Goal: Check status: Check status

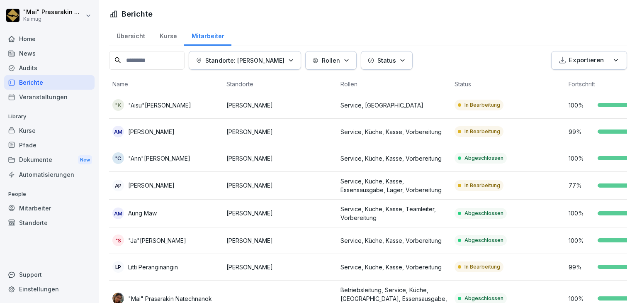
click at [134, 40] on div "Übersicht" at bounding box center [130, 34] width 43 height 21
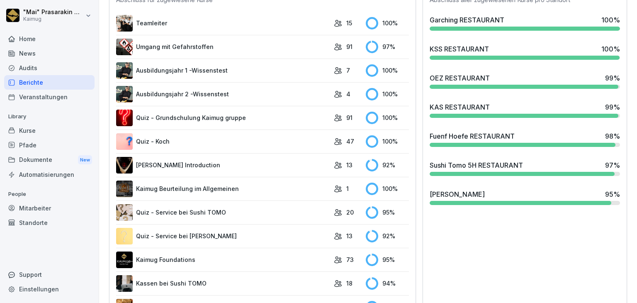
scroll to position [263, 0]
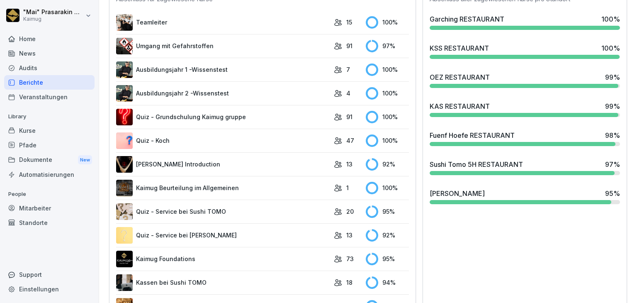
click at [337, 185] on icon at bounding box center [338, 188] width 8 height 8
click at [377, 187] on div "100 %" at bounding box center [387, 188] width 43 height 12
click at [334, 185] on icon at bounding box center [338, 188] width 8 height 8
click at [270, 184] on link "Kaimug Beurteilung im Allgemeinen" at bounding box center [223, 188] width 214 height 17
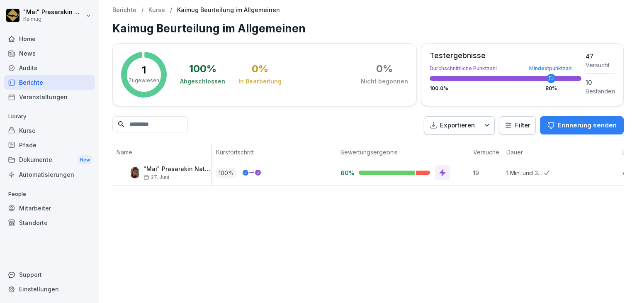
click at [127, 10] on p "Berichte" at bounding box center [124, 10] width 24 height 7
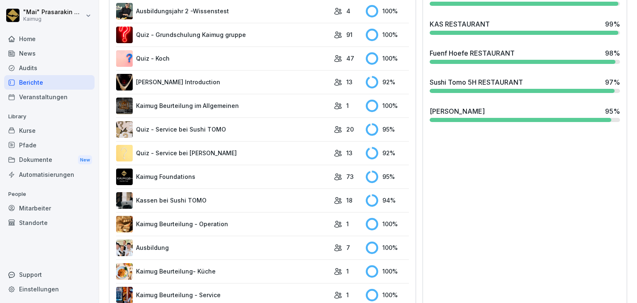
scroll to position [344, 0]
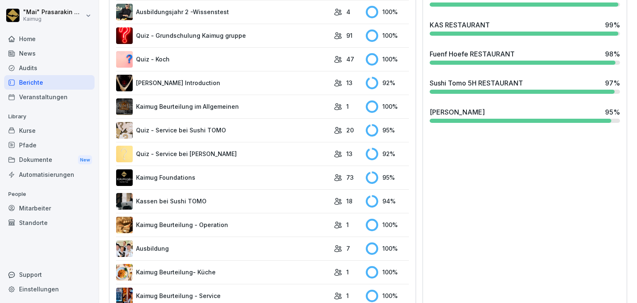
click at [317, 102] on link "Kaimug Beurteilung im Allgemeinen" at bounding box center [223, 106] width 214 height 17
